Goal: Find specific page/section: Find specific page/section

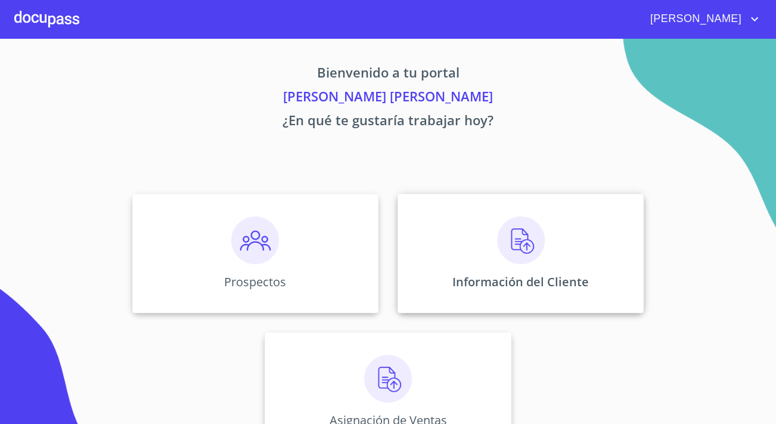
click at [491, 225] on div "Información del Cliente" at bounding box center [521, 253] width 246 height 119
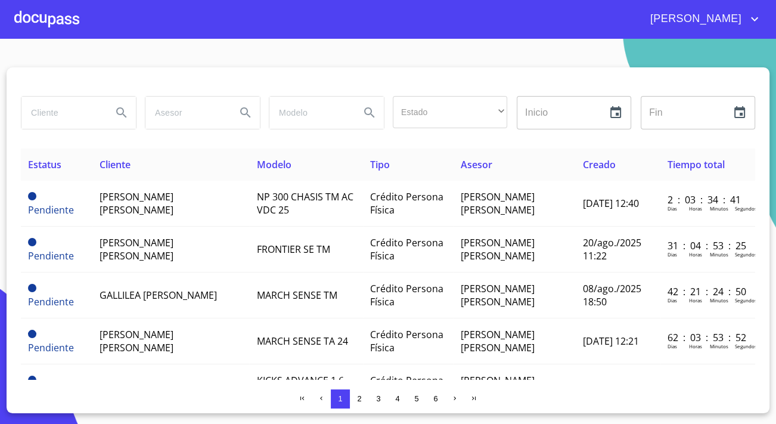
click at [69, 111] on input "search" at bounding box center [61, 113] width 81 height 32
type input "[PERSON_NAME]"
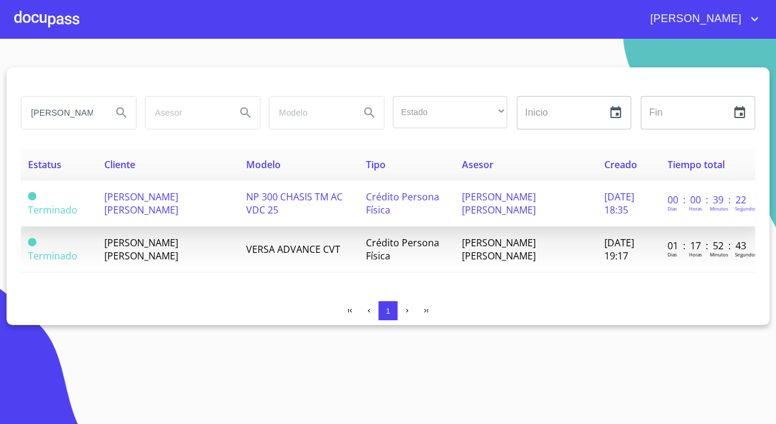
click at [174, 203] on span "[PERSON_NAME] [PERSON_NAME]" at bounding box center [141, 203] width 74 height 26
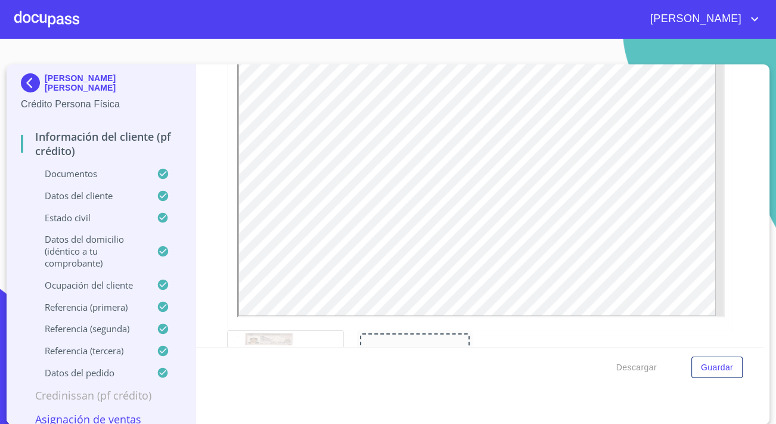
scroll to position [271, 0]
